Goal: Task Accomplishment & Management: Use online tool/utility

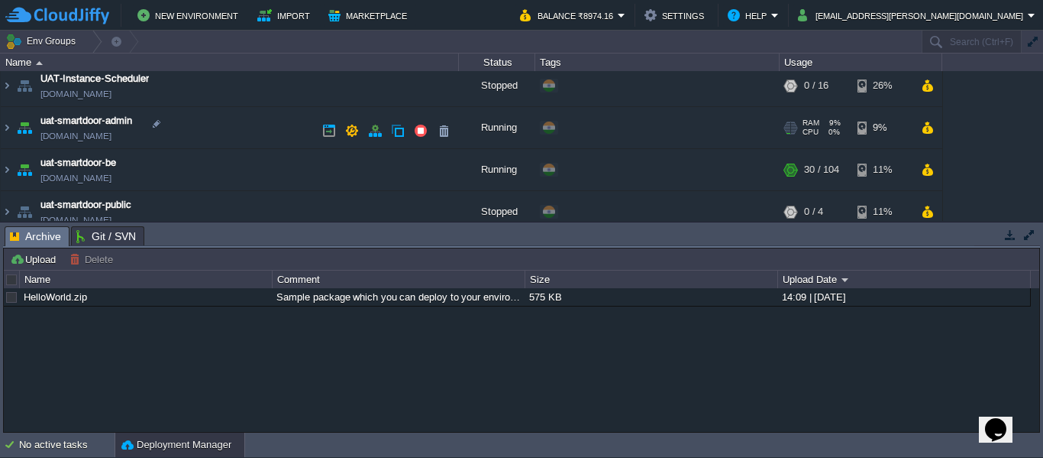
scroll to position [172, 0]
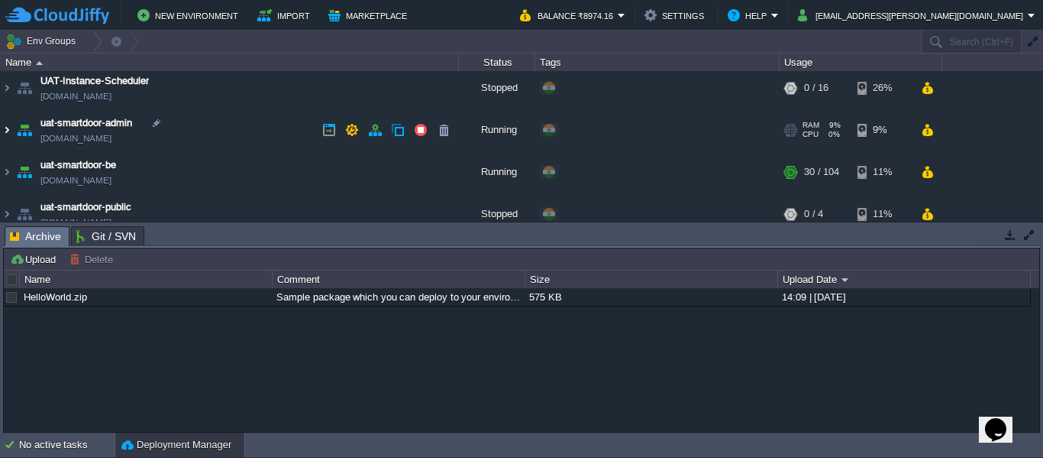
click at [5, 122] on img at bounding box center [7, 129] width 12 height 41
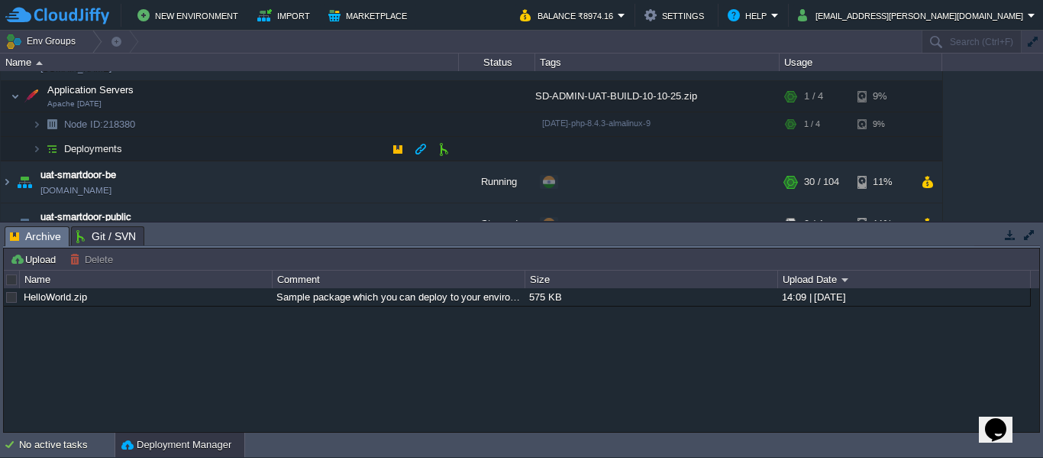
scroll to position [242, 0]
click at [37, 145] on img at bounding box center [36, 149] width 9 height 24
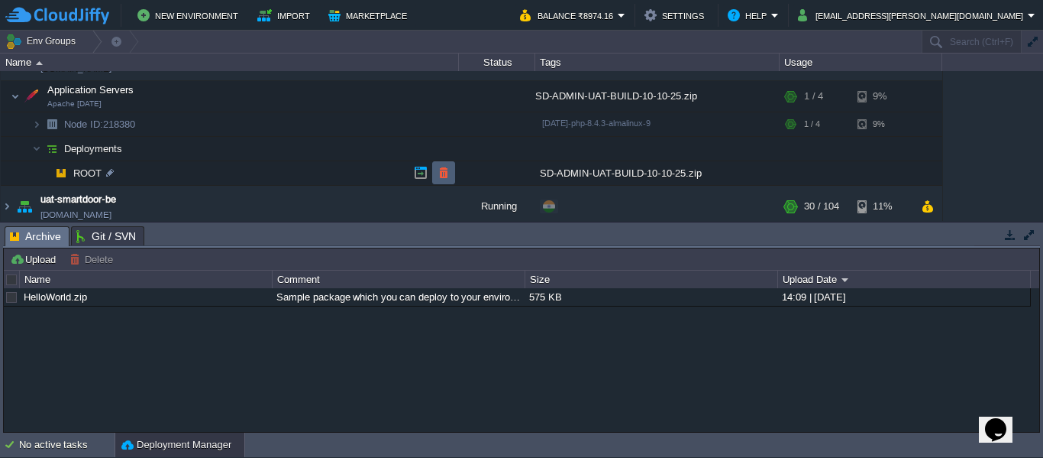
click at [444, 162] on td at bounding box center [443, 172] width 23 height 23
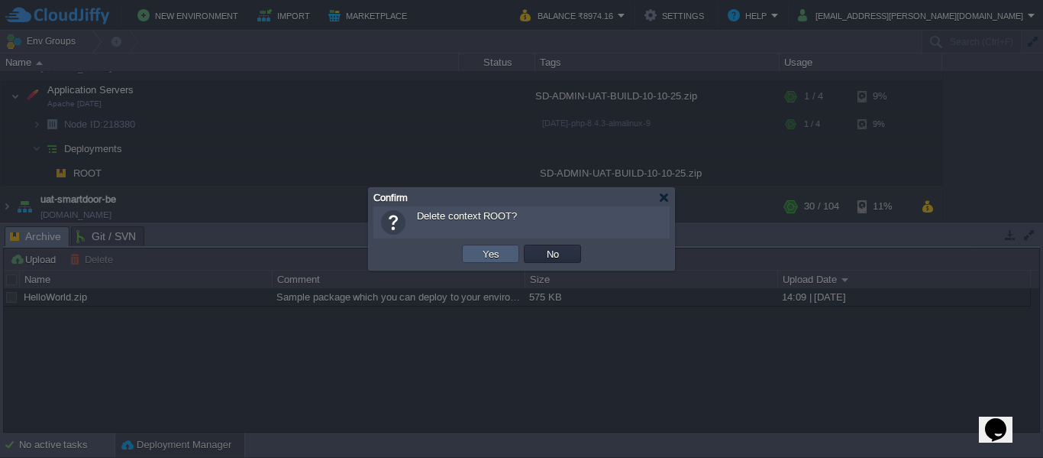
click at [492, 262] on td "Yes" at bounding box center [490, 253] width 57 height 18
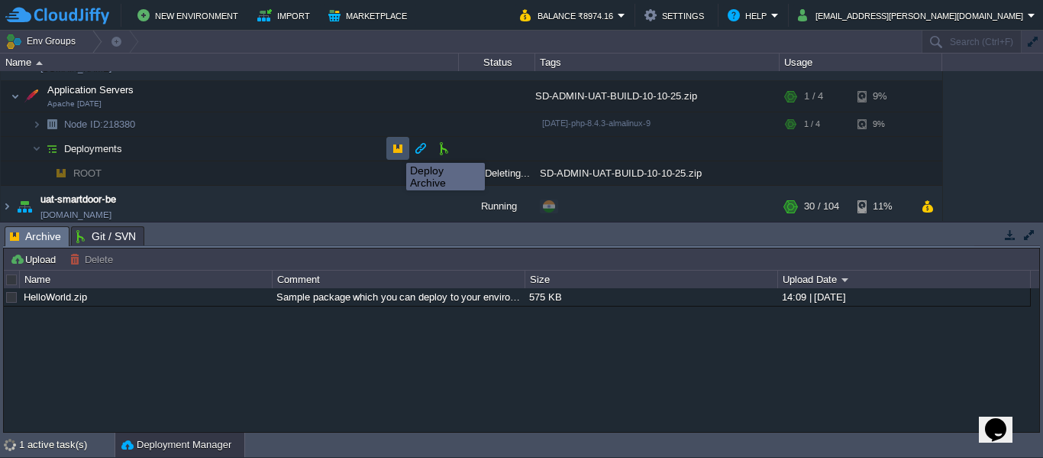
click at [395, 149] on button "button" at bounding box center [398, 148] width 14 height 14
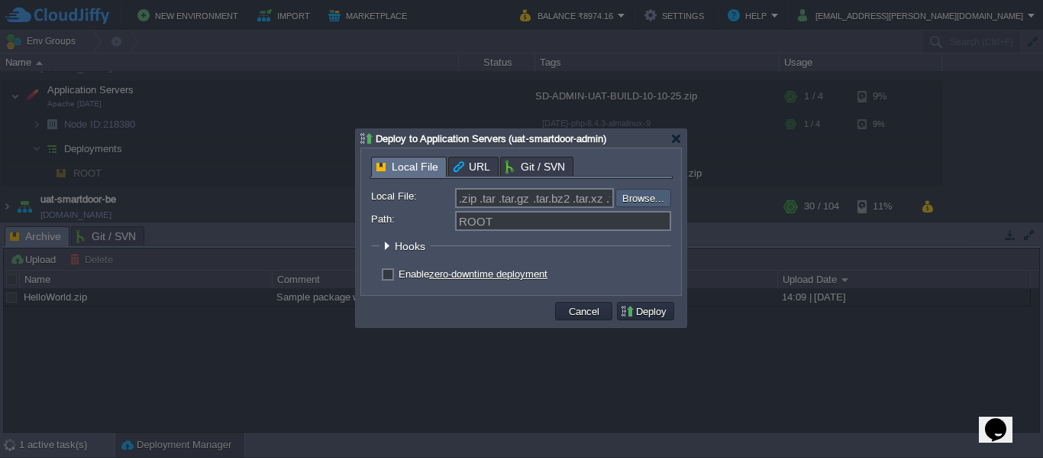
click at [643, 190] on input "file" at bounding box center [574, 198] width 193 height 18
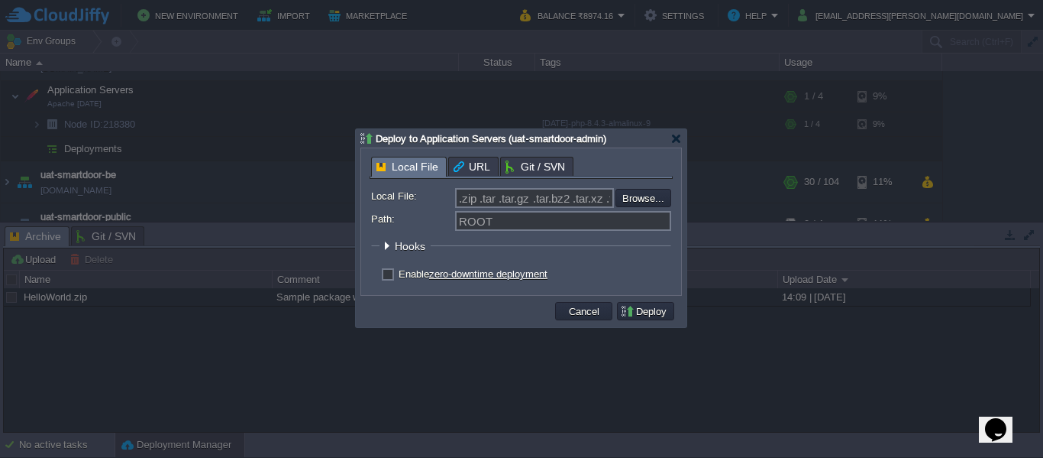
type input "C:\fakepath\SD-ADMIN-UAT-BUILD-10-10-25 (2).zip"
type input "SD-ADMIN-UAT-BUILD-10-10-25 (2).zip"
click at [657, 309] on button "Deploy" at bounding box center [645, 311] width 51 height 14
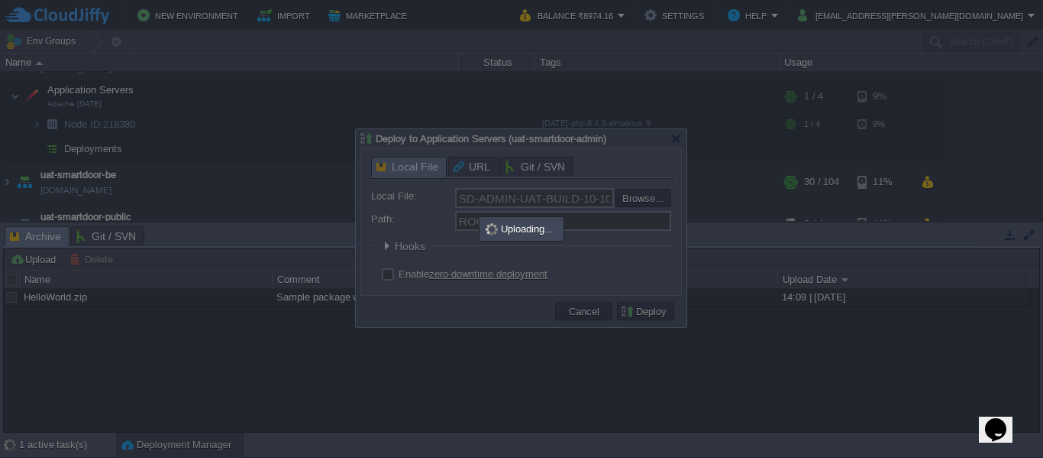
scroll to position [0, 0]
